Goal: Task Accomplishment & Management: Manage account settings

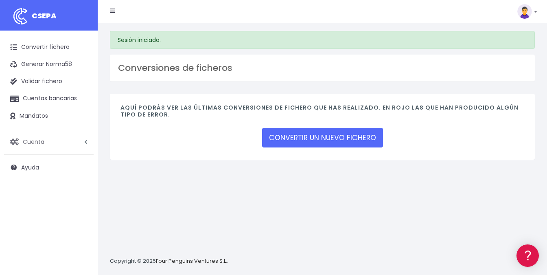
click at [28, 141] on span "Cuenta" at bounding box center [34, 141] width 22 height 8
click at [24, 204] on link "API" at bounding box center [53, 204] width 81 height 15
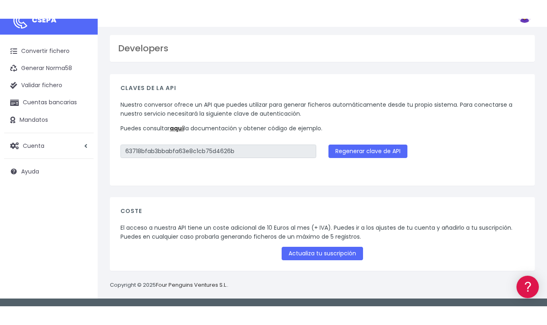
scroll to position [8, 0]
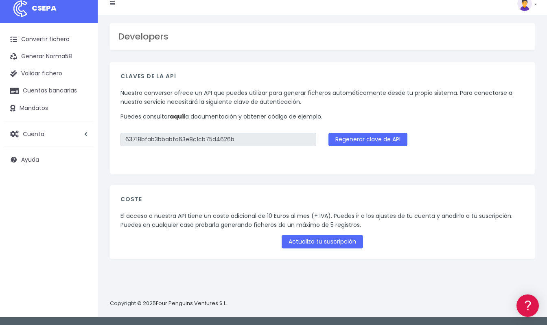
click at [177, 116] on link "aquí" at bounding box center [177, 116] width 14 height 8
click at [41, 136] on span "Cuenta" at bounding box center [34, 133] width 22 height 8
click at [34, 176] on link "Facturación" at bounding box center [53, 182] width 81 height 15
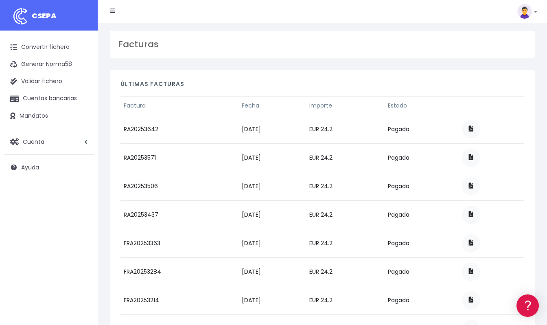
click at [114, 12] on icon at bounding box center [112, 11] width 5 height 6
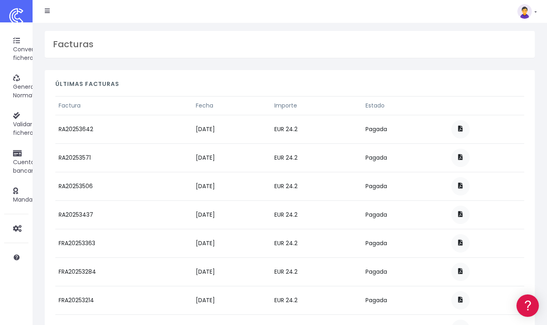
click at [47, 12] on icon at bounding box center [47, 11] width 5 height 6
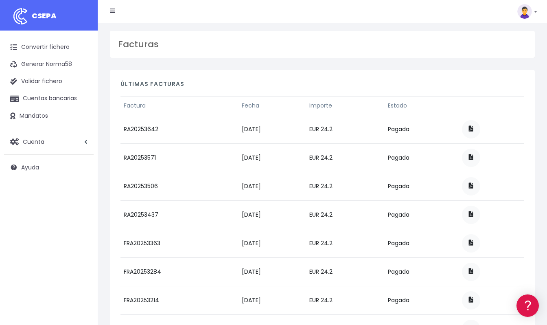
click at [535, 14] on link at bounding box center [527, 11] width 20 height 15
click at [506, 34] on link "Suscripción" at bounding box center [508, 35] width 56 height 15
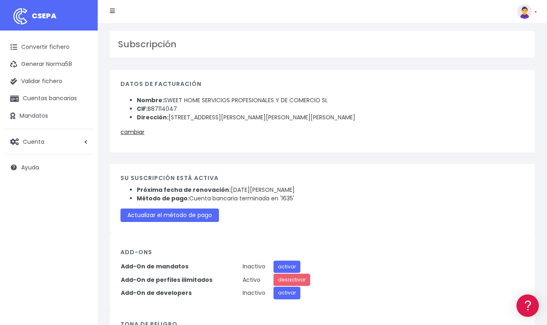
scroll to position [41, 0]
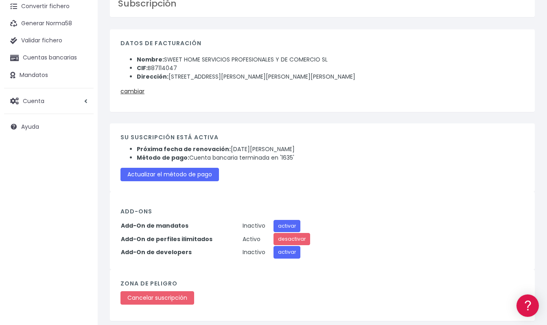
click at [157, 224] on strong "Add-On de mandatos" at bounding box center [155, 225] width 68 height 8
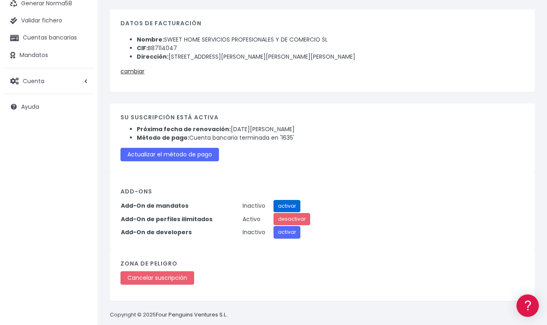
scroll to position [72, 0]
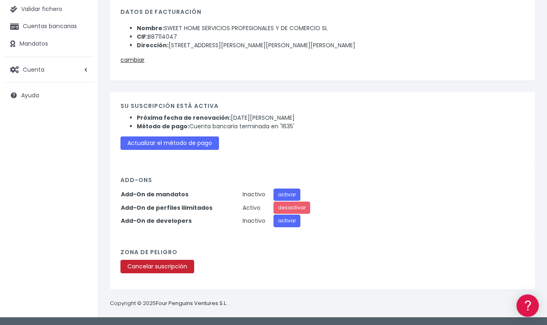
click at [143, 266] on link "Cancelar suscripción" at bounding box center [157, 266] width 74 height 13
drag, startPoint x: 117, startPoint y: 195, endPoint x: 192, endPoint y: 198, distance: 75.0
click at [192, 198] on div "Add-Ons Add-On de mandatos Inactivo activar Add-On de perfiles ilimitados Activ…" at bounding box center [322, 198] width 425 height 77
copy div "Add-On de mandatos"
click at [159, 267] on link "Cancelar suscripción" at bounding box center [157, 266] width 74 height 13
